Goal: Task Accomplishment & Management: Manage account settings

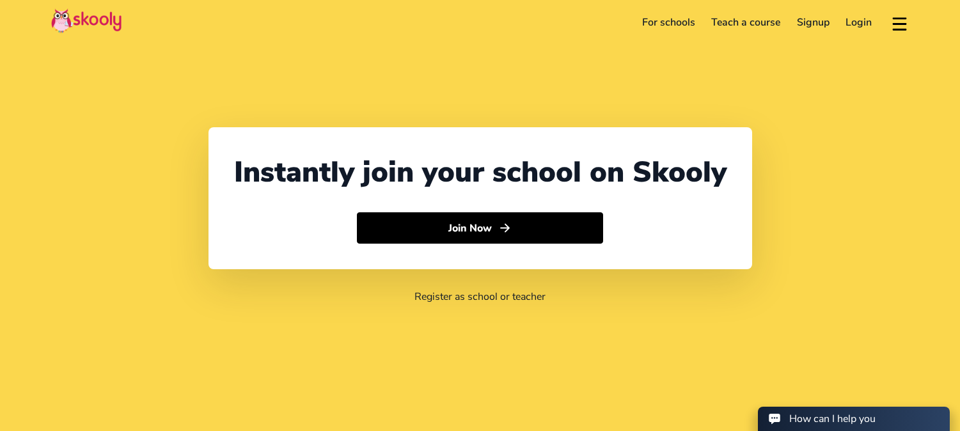
select select "91"
select select "[GEOGRAPHIC_DATA]"
select select "[GEOGRAPHIC_DATA]/[GEOGRAPHIC_DATA]"
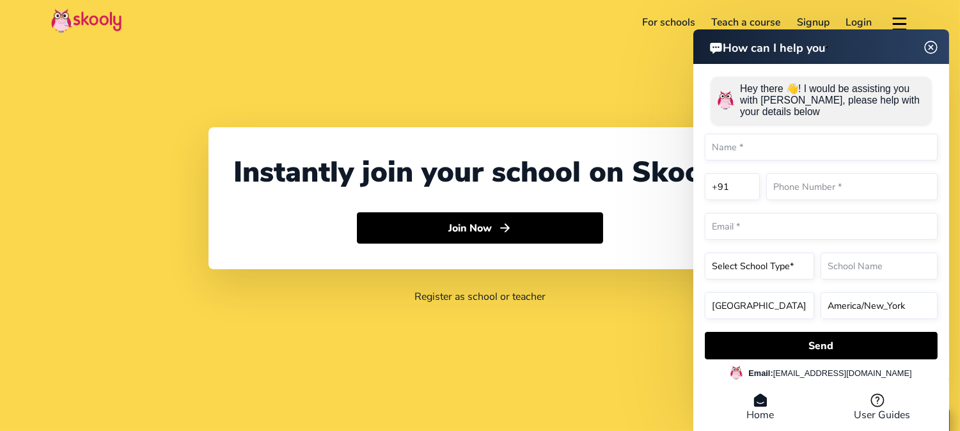
click at [935, 47] on div "How can I help you Hey there 👋! I would be assisting you with Skooly, please he…" at bounding box center [821, 231] width 256 height 405
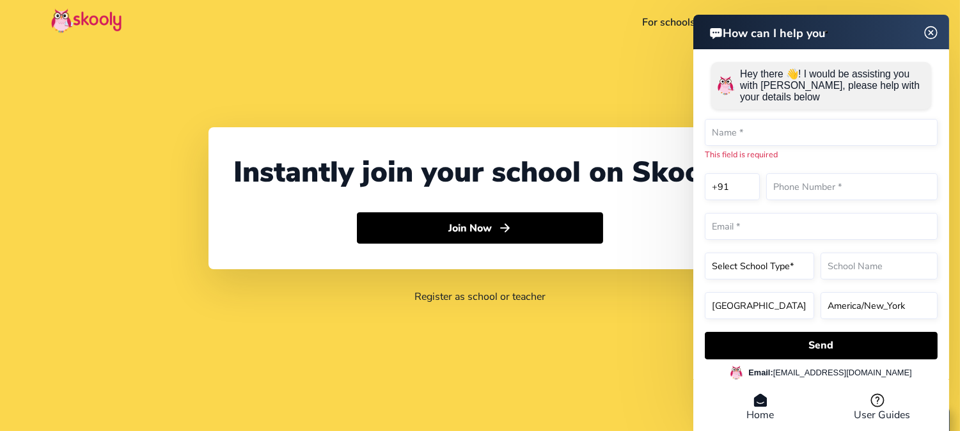
click at [931, 33] on img at bounding box center [931, 32] width 24 height 16
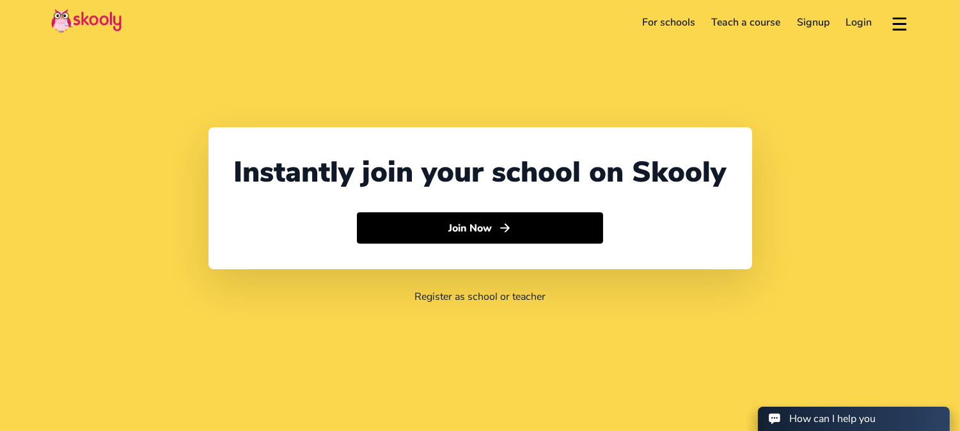
click at [859, 24] on link "Login" at bounding box center [859, 22] width 43 height 20
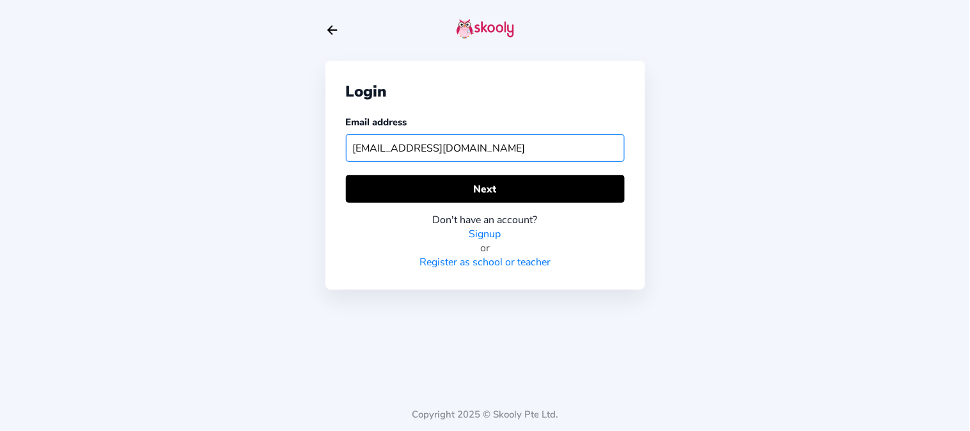
type input "[EMAIL_ADDRESS][DOMAIN_NAME]"
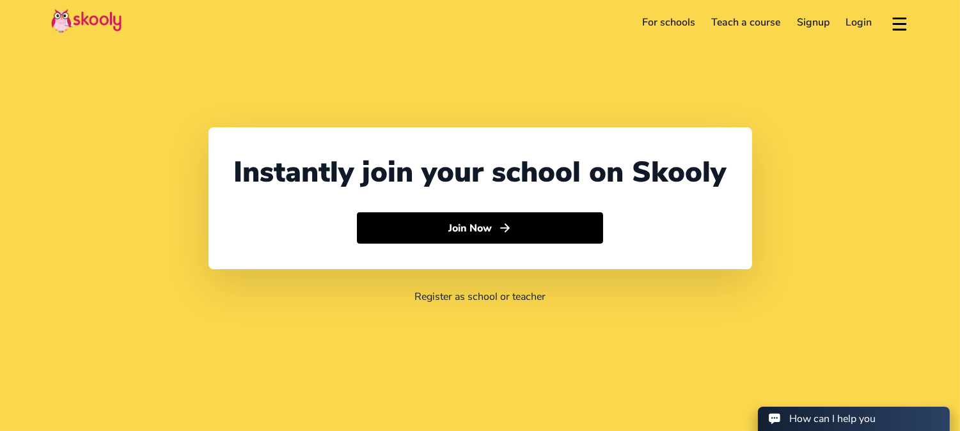
select select "91"
select select "[GEOGRAPHIC_DATA]"
select select "[GEOGRAPHIC_DATA]/[GEOGRAPHIC_DATA]"
click at [857, 24] on link "Login" at bounding box center [859, 22] width 43 height 20
select select "91"
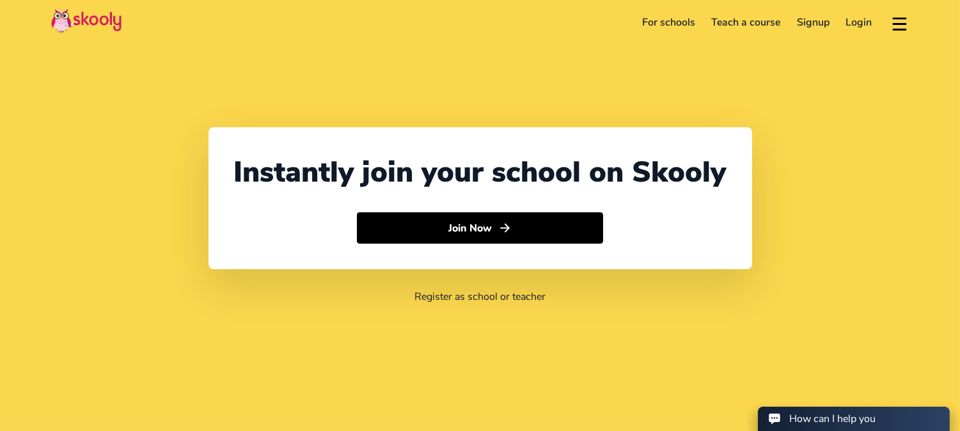
select select "[GEOGRAPHIC_DATA]"
select select "[GEOGRAPHIC_DATA]/[GEOGRAPHIC_DATA]"
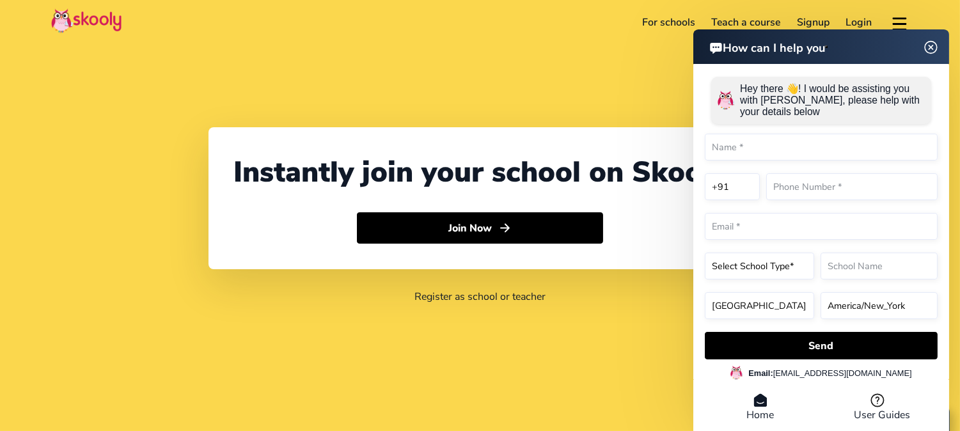
click at [929, 50] on div "How can I help you Hey there 👋! I would be assisting you with Skooly, please he…" at bounding box center [821, 231] width 256 height 405
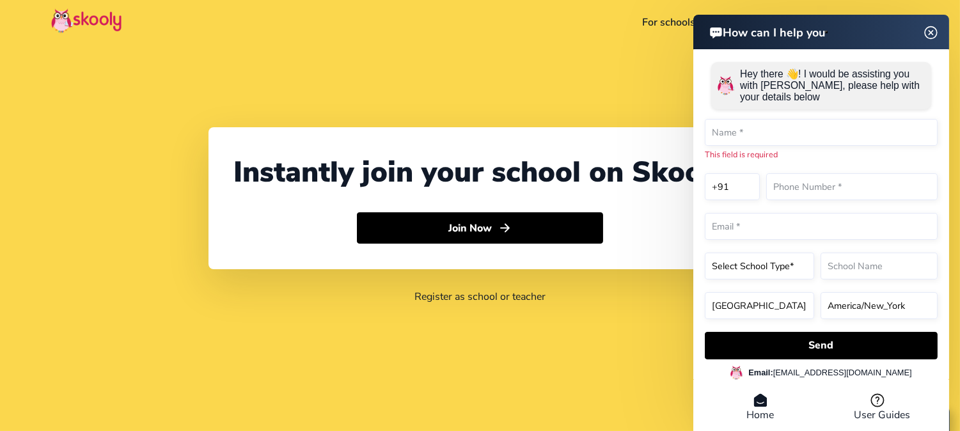
click at [932, 29] on img at bounding box center [931, 32] width 16 height 24
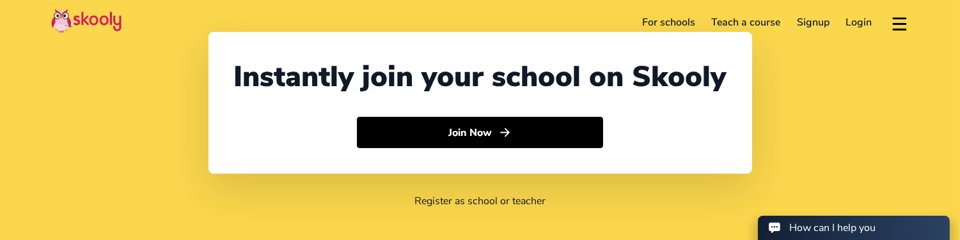
click at [857, 26] on link "Login" at bounding box center [859, 22] width 43 height 20
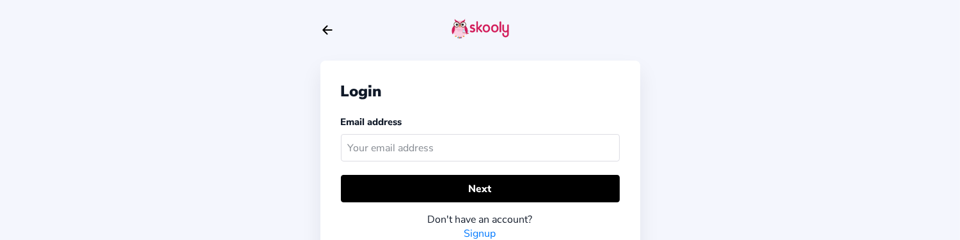
scroll to position [29, 0]
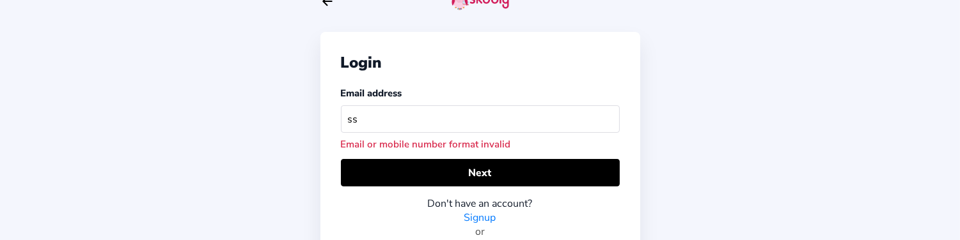
type input "s"
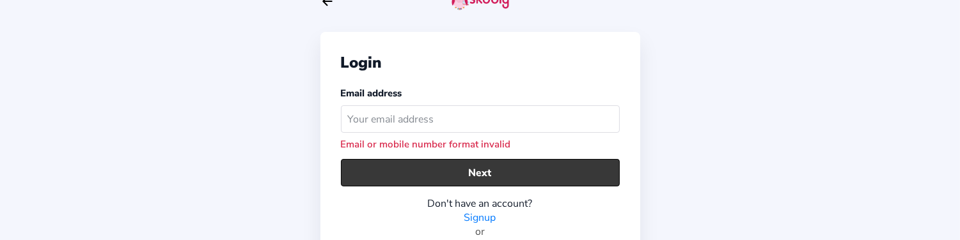
click at [517, 166] on button "Next" at bounding box center [480, 172] width 279 height 27
click at [390, 180] on button "Next" at bounding box center [480, 172] width 279 height 27
click at [389, 182] on button "Next" at bounding box center [480, 172] width 279 height 27
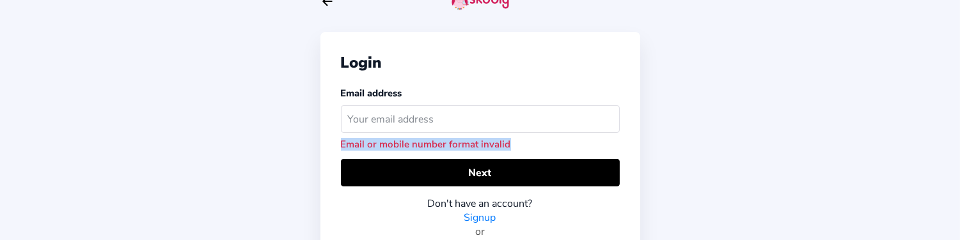
drag, startPoint x: 339, startPoint y: 144, endPoint x: 509, endPoint y: 150, distance: 169.5
click at [509, 150] on div "Login Email address Email or mobile number format invalid Next Don't have an ac…" at bounding box center [480, 153] width 320 height 242
click at [327, 4] on icon "arrow back outline" at bounding box center [327, 1] width 9 height 8
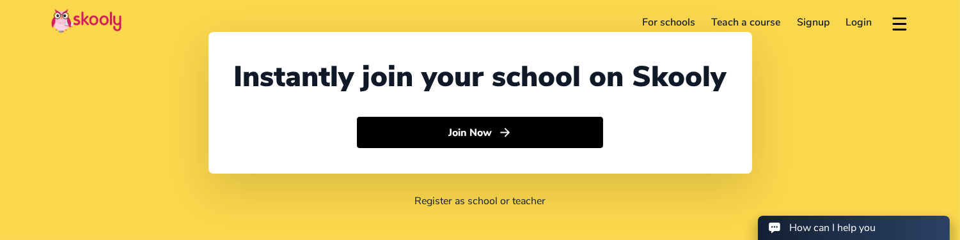
select select "91"
select select "[GEOGRAPHIC_DATA]"
select select "[GEOGRAPHIC_DATA]/[GEOGRAPHIC_DATA]"
click at [847, 26] on link "Login" at bounding box center [859, 22] width 43 height 20
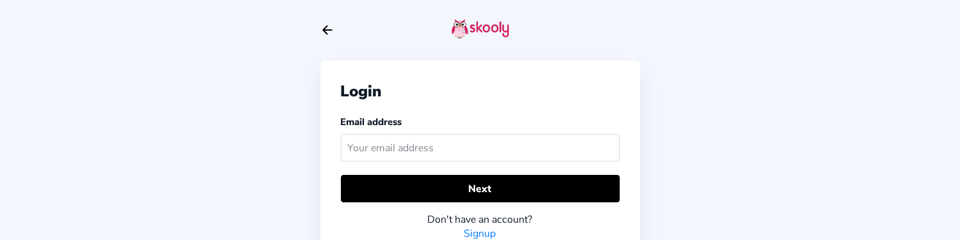
scroll to position [29, 0]
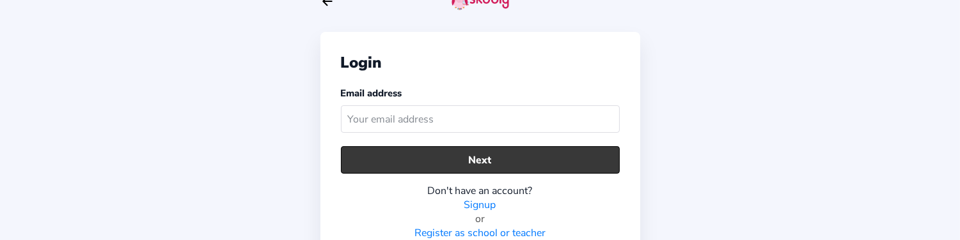
click at [368, 162] on button "Next" at bounding box center [480, 159] width 279 height 27
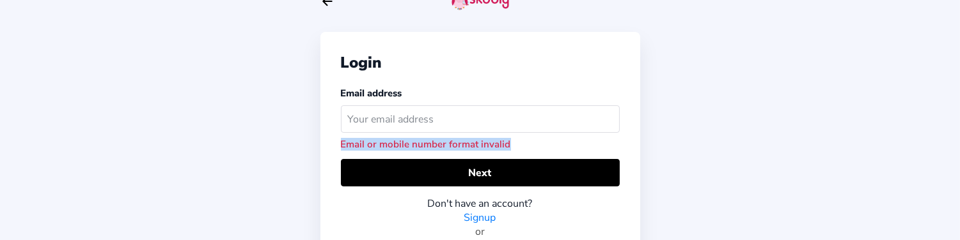
drag, startPoint x: 337, startPoint y: 144, endPoint x: 520, endPoint y: 139, distance: 182.9
click at [520, 139] on div "Login Email address Email or mobile number format invalid Next Don't have an ac…" at bounding box center [480, 153] width 320 height 242
copy div "Email or mobile number format invalid"
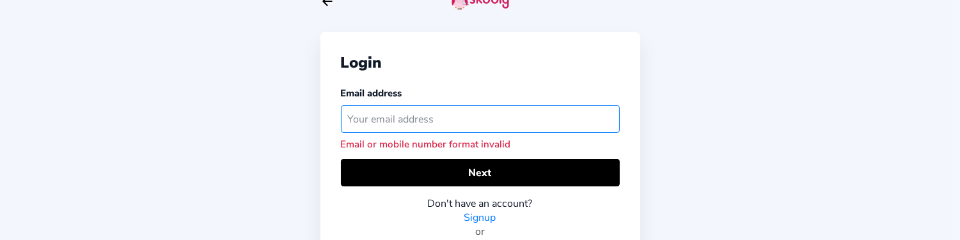
click at [402, 117] on input "text" at bounding box center [480, 118] width 279 height 27
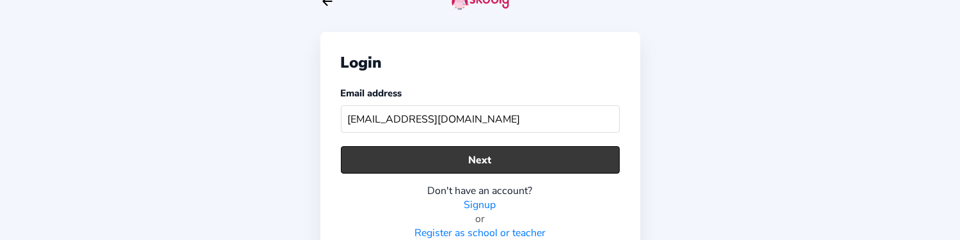
click at [397, 166] on button "Next" at bounding box center [480, 159] width 279 height 27
click at [375, 165] on button "Next" at bounding box center [480, 159] width 279 height 27
click at [366, 162] on button "Next" at bounding box center [480, 159] width 279 height 27
click at [371, 166] on button "Next" at bounding box center [480, 159] width 279 height 27
click at [348, 165] on button "Next" at bounding box center [480, 159] width 279 height 27
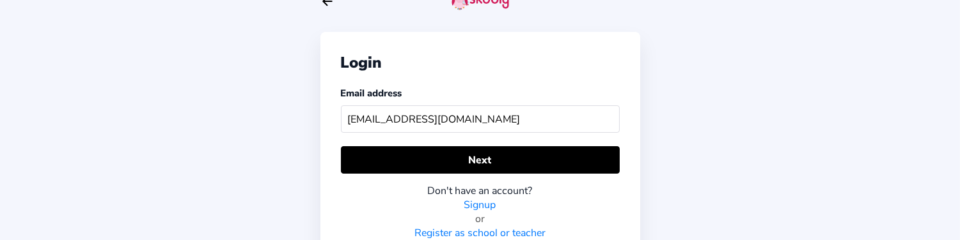
click at [353, 146] on div "Login Email address [EMAIL_ADDRESS][DOMAIN_NAME] Next Don't have an account? Si…" at bounding box center [480, 146] width 320 height 229
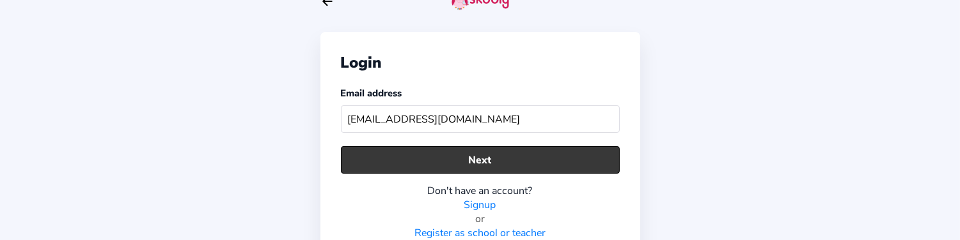
click at [352, 154] on button "Next" at bounding box center [480, 159] width 279 height 27
click at [407, 168] on button "Next" at bounding box center [480, 159] width 279 height 27
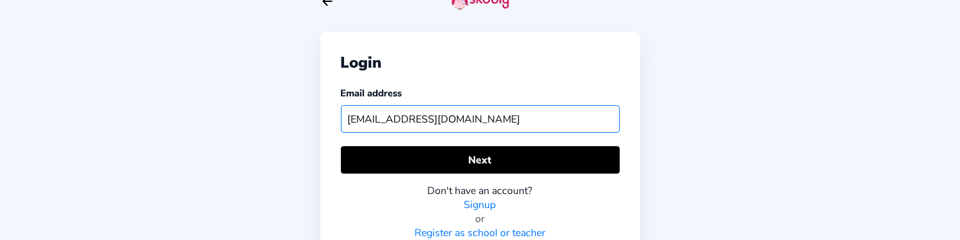
click at [426, 120] on input "[EMAIL_ADDRESS][DOMAIN_NAME]" at bounding box center [480, 118] width 279 height 27
type input "a"
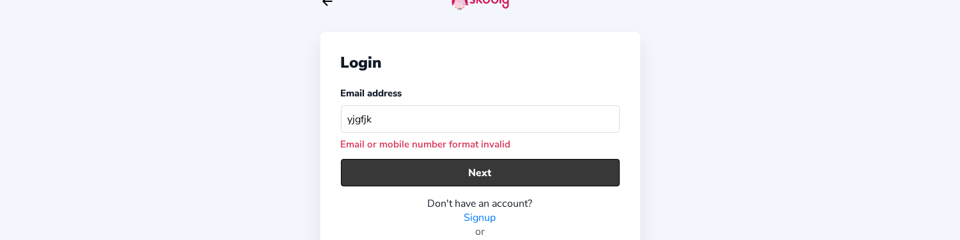
click at [483, 171] on button "Next" at bounding box center [480, 172] width 279 height 27
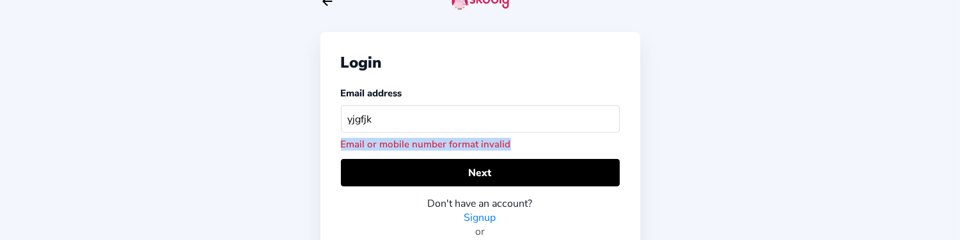
drag, startPoint x: 342, startPoint y: 144, endPoint x: 526, endPoint y: 141, distance: 183.5
click at [526, 141] on div "Email or mobile number format invalid" at bounding box center [480, 144] width 279 height 13
copy div "Email or mobile number format invalid"
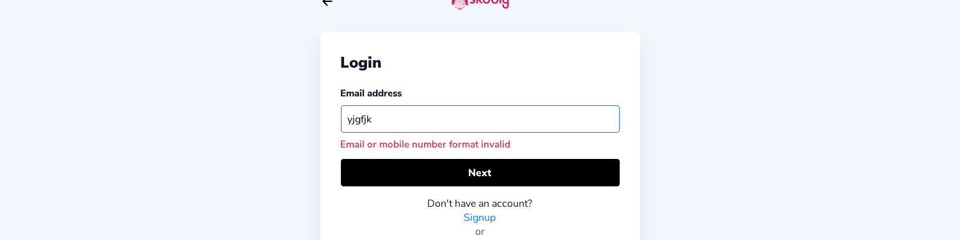
drag, startPoint x: 382, startPoint y: 114, endPoint x: 348, endPoint y: 115, distance: 34.5
click at [358, 115] on input "yjgfjk" at bounding box center [480, 118] width 279 height 27
type input "g"
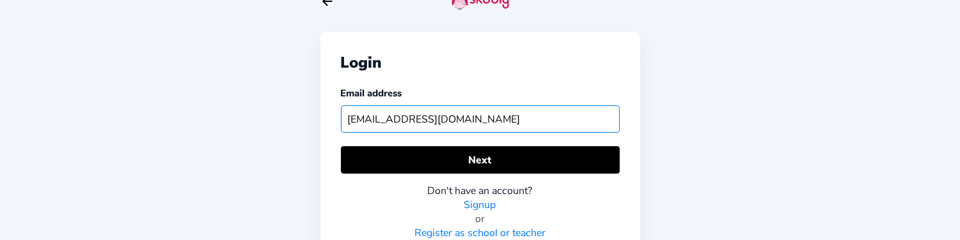
type input "[EMAIL_ADDRESS][DOMAIN_NAME]"
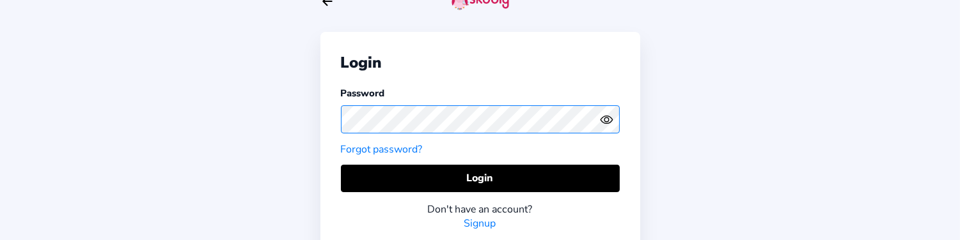
drag, startPoint x: 393, startPoint y: 113, endPoint x: 317, endPoint y: 123, distance: 76.7
click at [317, 123] on div "Login Password Forgot password? Login Don't have an account? Signup Copyright 2…" at bounding box center [480, 133] width 960 height 324
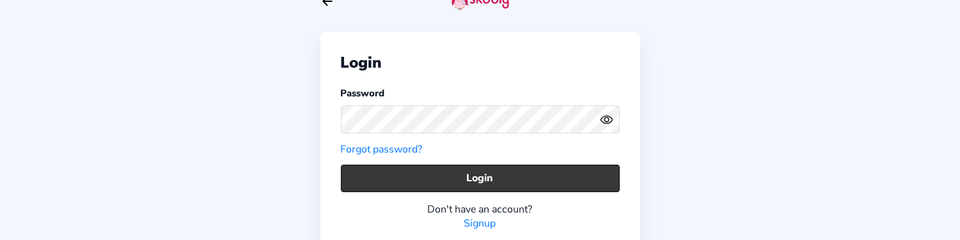
click at [365, 182] on button "Login" at bounding box center [480, 178] width 279 height 27
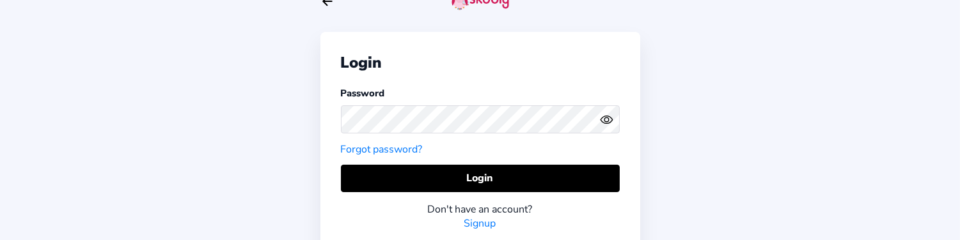
copy div "Your password is not correct, please try again."
drag, startPoint x: 386, startPoint y: 220, endPoint x: 593, endPoint y: 219, distance: 207.1
drag, startPoint x: 242, startPoint y: 161, endPoint x: 260, endPoint y: 152, distance: 20.6
click at [242, 160] on div "Login Password Forgot password? Login Don't have an account? Signup Copyright 2…" at bounding box center [480, 133] width 960 height 324
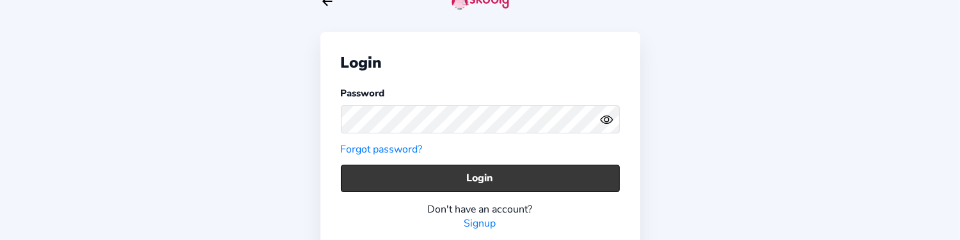
click at [442, 180] on button "Login" at bounding box center [480, 178] width 279 height 27
click at [372, 181] on button "Login" at bounding box center [480, 178] width 279 height 27
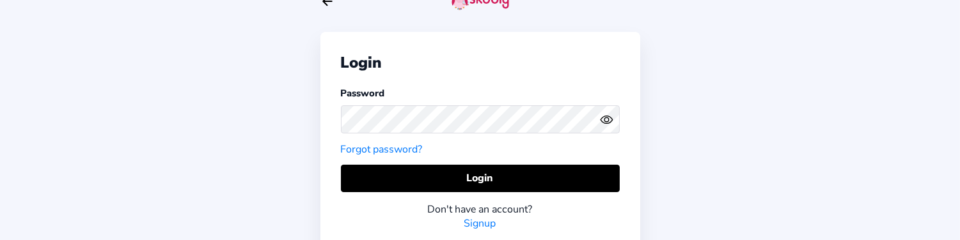
click at [324, 4] on icon "Arrow Back" at bounding box center [327, 1] width 14 height 14
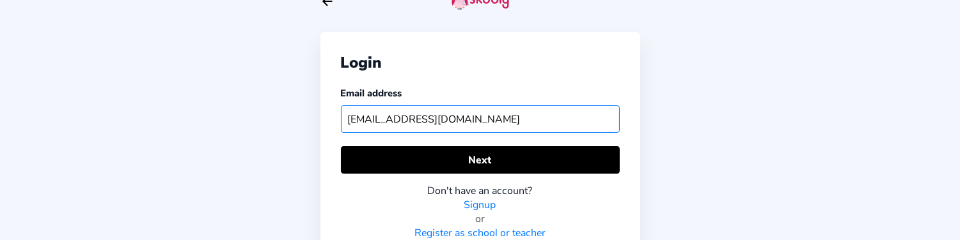
click at [380, 123] on input "[EMAIL_ADDRESS][DOMAIN_NAME]" at bounding box center [480, 118] width 279 height 27
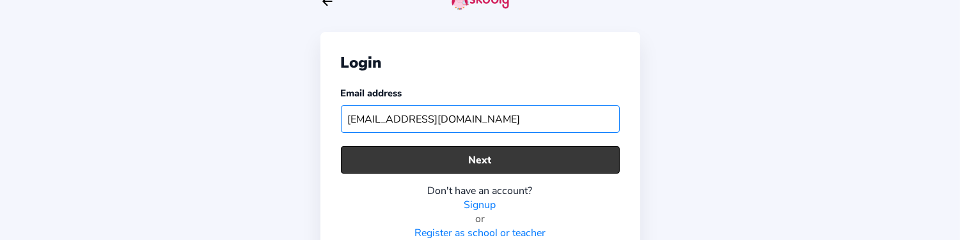
type input "[EMAIL_ADDRESS][DOMAIN_NAME]"
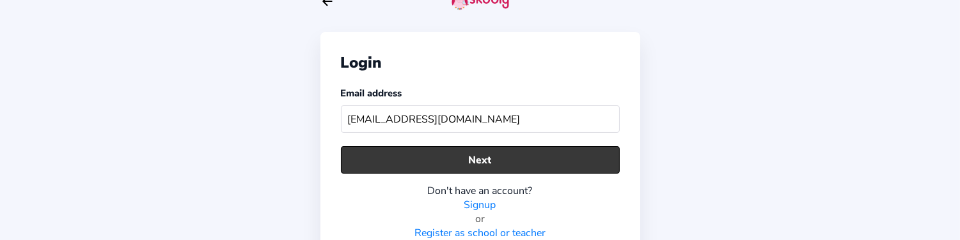
click at [442, 160] on button "Next" at bounding box center [480, 159] width 279 height 27
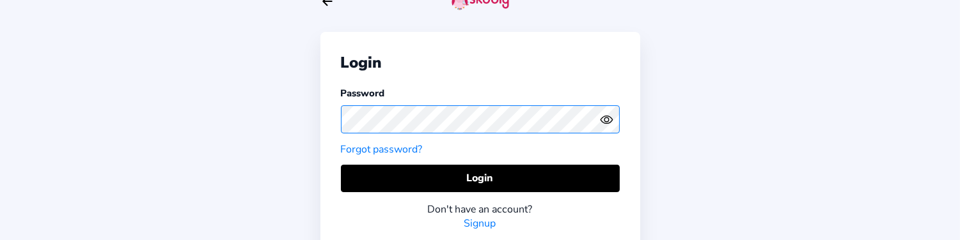
scroll to position [0, 0]
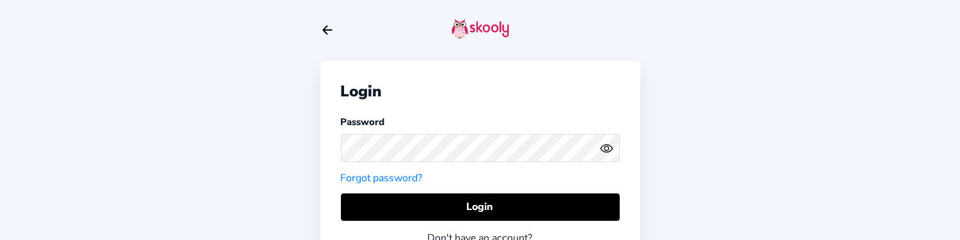
click at [324, 33] on icon "Arrow Back" at bounding box center [327, 30] width 14 height 14
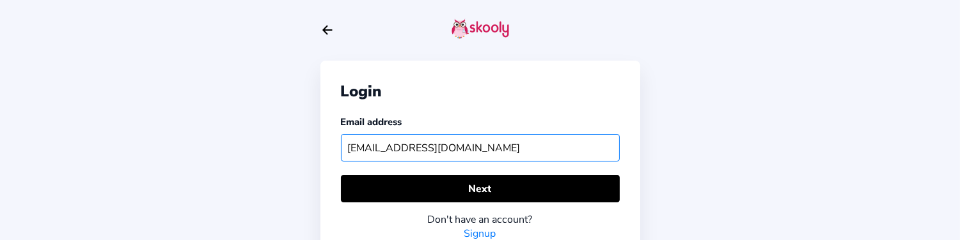
drag, startPoint x: 419, startPoint y: 149, endPoint x: 334, endPoint y: 149, distance: 85.0
click at [334, 149] on div "Login Email address [EMAIL_ADDRESS][DOMAIN_NAME] Next Don't have an account? Si…" at bounding box center [480, 175] width 320 height 229
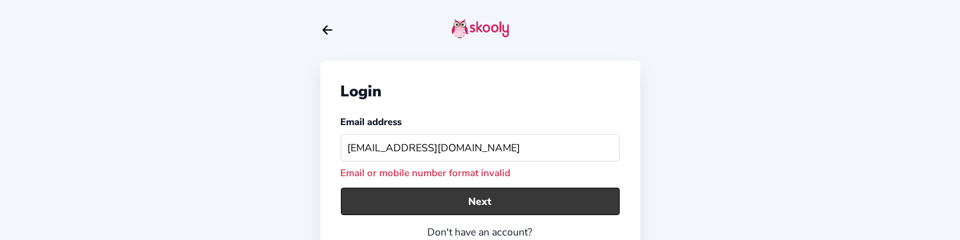
click at [399, 205] on button "Next" at bounding box center [480, 201] width 279 height 27
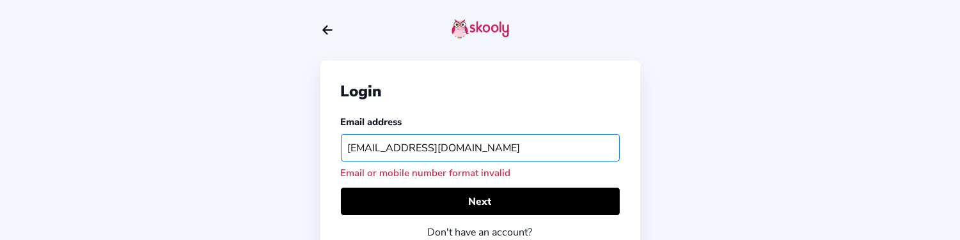
click at [417, 155] on input "[EMAIL_ADDRESS][DOMAIN_NAME]" at bounding box center [480, 147] width 279 height 27
drag, startPoint x: 444, startPoint y: 148, endPoint x: 331, endPoint y: 152, distance: 112.6
click at [331, 152] on div "Login Email address [EMAIL_ADDRESS][DOMAIN_NAME] Email or mobile number format …" at bounding box center [480, 182] width 320 height 242
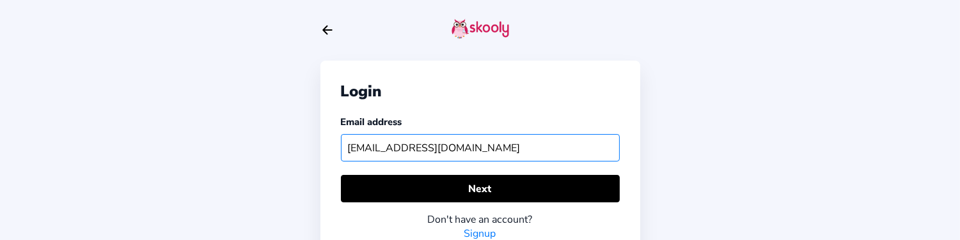
type input "[EMAIL_ADDRESS][DOMAIN_NAME]"
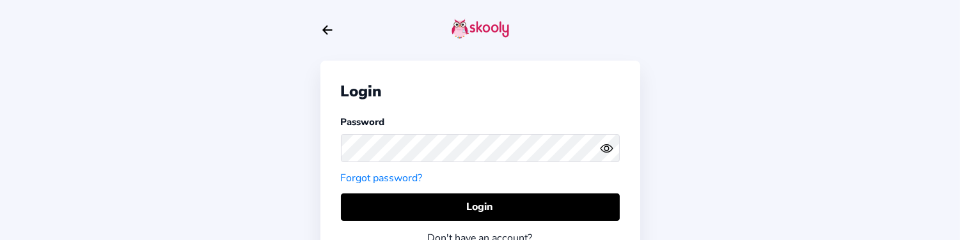
click at [331, 30] on icon "arrow back outline" at bounding box center [327, 30] width 9 height 8
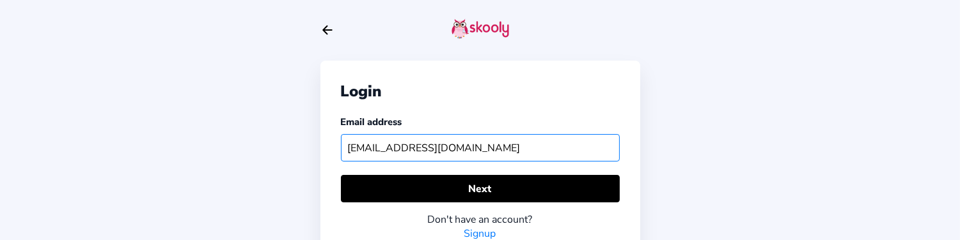
click at [421, 150] on input "[EMAIL_ADDRESS][DOMAIN_NAME]" at bounding box center [480, 147] width 279 height 27
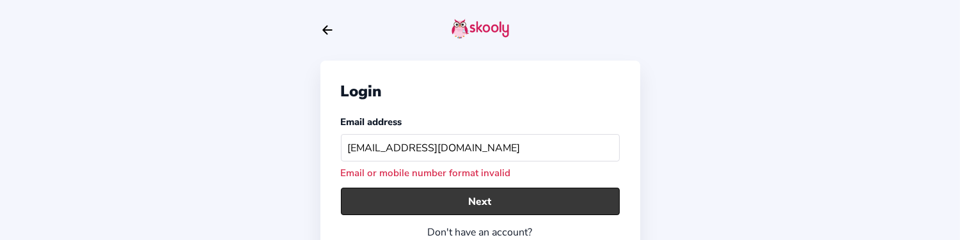
click at [423, 207] on button "Next" at bounding box center [480, 201] width 279 height 27
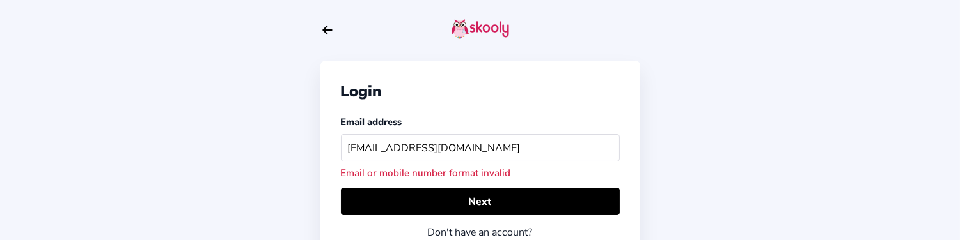
click at [708, 176] on div "Login Email address [EMAIL_ADDRESS][DOMAIN_NAME] Email or mobile number format …" at bounding box center [480, 173] width 960 height 346
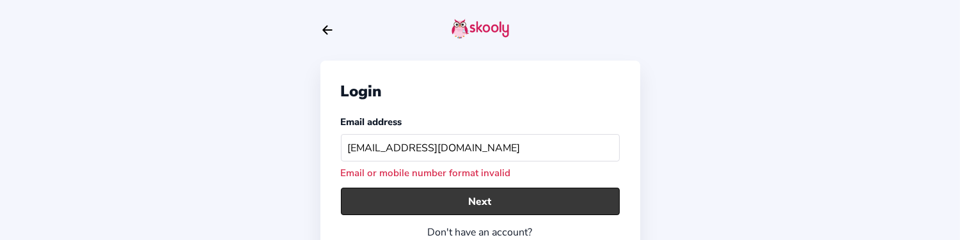
click at [378, 196] on button "Next" at bounding box center [480, 201] width 279 height 27
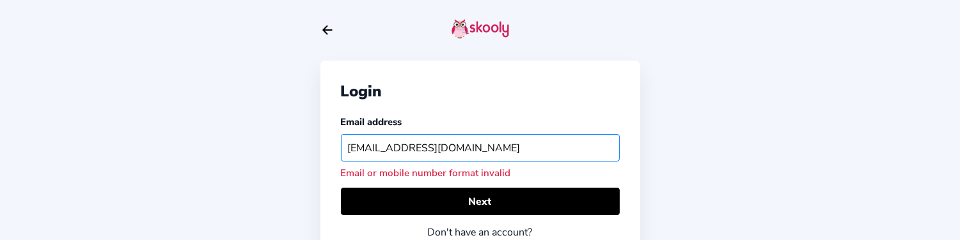
click at [420, 149] on input "[EMAIL_ADDRESS][DOMAIN_NAME]" at bounding box center [480, 147] width 279 height 27
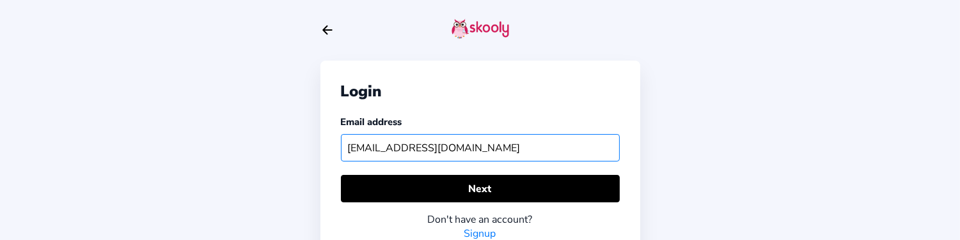
click at [350, 152] on input "[EMAIL_ADDRESS][DOMAIN_NAME]" at bounding box center [480, 147] width 279 height 27
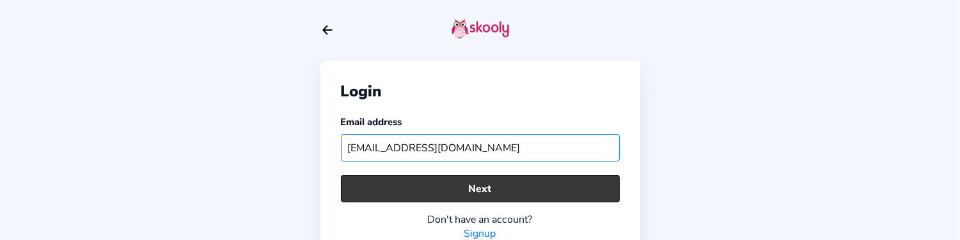
type input "[EMAIL_ADDRESS][DOMAIN_NAME]"
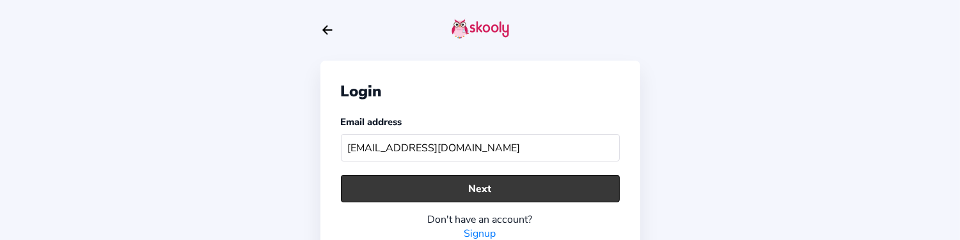
click at [501, 181] on button "Next" at bounding box center [480, 188] width 279 height 27
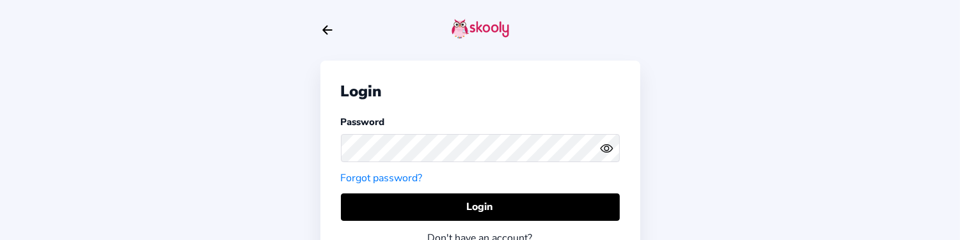
click at [323, 29] on icon "Arrow Back" at bounding box center [327, 30] width 14 height 14
